Goal: Task Accomplishment & Management: Complete application form

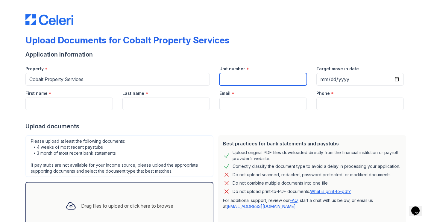
click at [245, 77] on input "Unit number" at bounding box center [263, 79] width 87 height 13
click at [250, 74] on input "Unit number" at bounding box center [263, 79] width 87 height 13
type input "5"
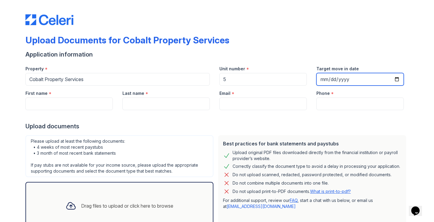
click at [350, 79] on input "Target move in date" at bounding box center [360, 79] width 87 height 13
click at [391, 79] on input "Target move in date" at bounding box center [360, 79] width 87 height 13
click at [398, 79] on input "Target move in date" at bounding box center [360, 79] width 87 height 13
click at [395, 79] on input "Target move in date" at bounding box center [360, 79] width 87 height 13
type input "[DATE]"
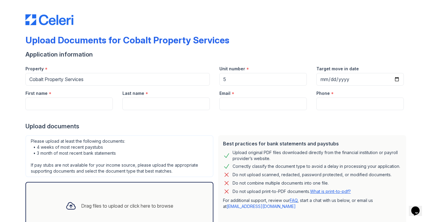
click at [61, 112] on div at bounding box center [216, 116] width 383 height 12
click at [59, 106] on input "First name" at bounding box center [68, 104] width 87 height 13
type input "[PERSON_NAME]"
type input "[PERSON_NAME][EMAIL_ADDRESS][DOMAIN_NAME]"
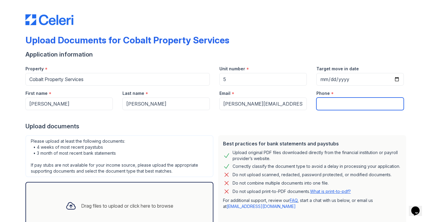
type input "7175250466"
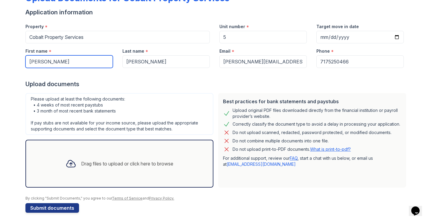
scroll to position [45, 0]
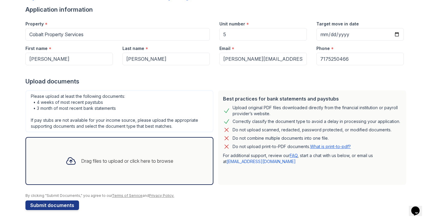
click at [213, 88] on div "Please upload at least the following documents: • 4 weeks of most recent paystu…" at bounding box center [119, 137] width 193 height 99
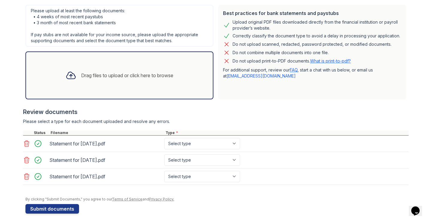
scroll to position [131, 0]
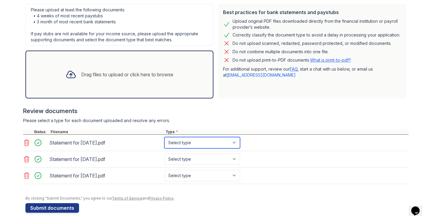
click at [214, 142] on select "Select type Paystub Bank Statement Offer Letter Tax Documents Benefit Award Let…" at bounding box center [202, 142] width 76 height 11
select select "paystub"
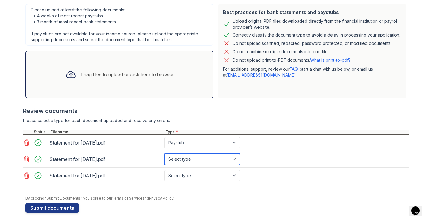
click at [212, 164] on select "Select type Paystub Bank Statement Offer Letter Tax Documents Benefit Award Let…" at bounding box center [202, 159] width 76 height 11
select select "paystub"
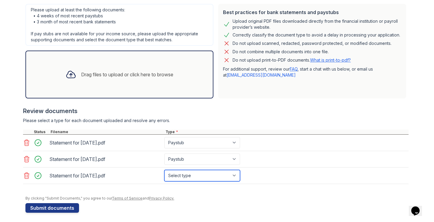
click at [204, 175] on select "Select type Paystub Bank Statement Offer Letter Tax Documents Benefit Award Let…" at bounding box center [202, 175] width 76 height 11
select select "paystub"
click at [297, 106] on div at bounding box center [216, 104] width 386 height 6
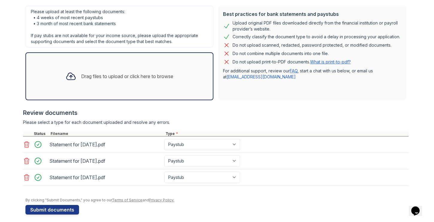
scroll to position [134, 0]
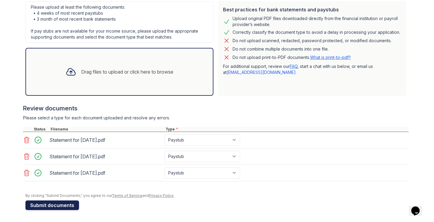
click at [46, 204] on button "Submit documents" at bounding box center [52, 206] width 54 height 10
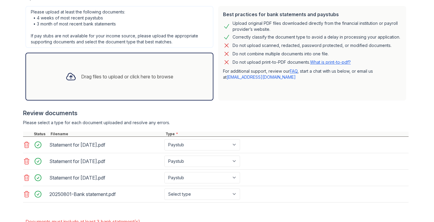
scroll to position [147, 0]
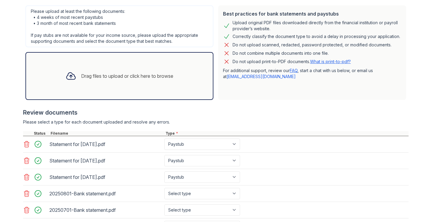
drag, startPoint x: 430, startPoint y: 142, endPoint x: 431, endPoint y: 155, distance: 13.3
click at [430, 156] on main "Upload Documents for Cobalt Property Services Please correct the errors below. …" at bounding box center [217, 111] width 434 height 222
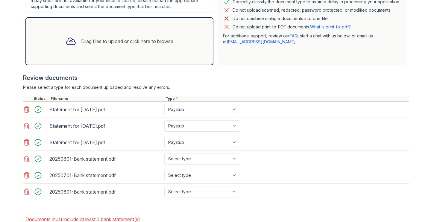
scroll to position [185, 0]
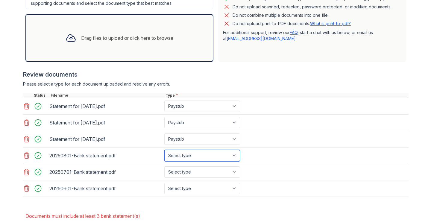
click at [192, 153] on select "Select type Paystub Bank Statement Offer Letter Tax Documents Benefit Award Let…" at bounding box center [202, 155] width 76 height 11
select select "bank_statement"
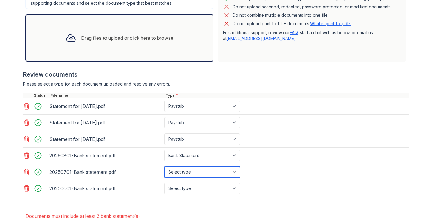
click at [189, 171] on select "Select type Paystub Bank Statement Offer Letter Tax Documents Benefit Award Let…" at bounding box center [202, 172] width 76 height 11
select select "bank_statement"
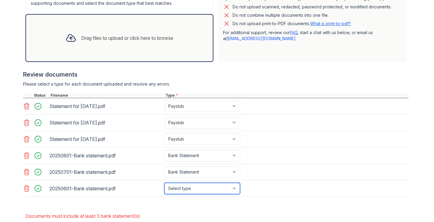
click at [194, 186] on select "Select type Paystub Bank Statement Offer Letter Tax Documents Benefit Award Let…" at bounding box center [202, 188] width 76 height 11
select select "bank_statement"
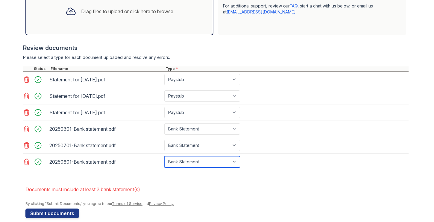
scroll to position [220, 0]
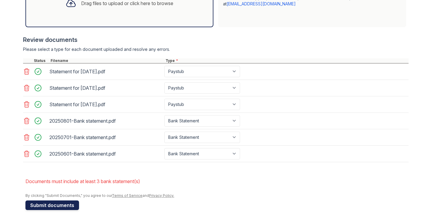
click at [59, 206] on button "Submit documents" at bounding box center [52, 206] width 54 height 10
